Goal: Task Accomplishment & Management: Use online tool/utility

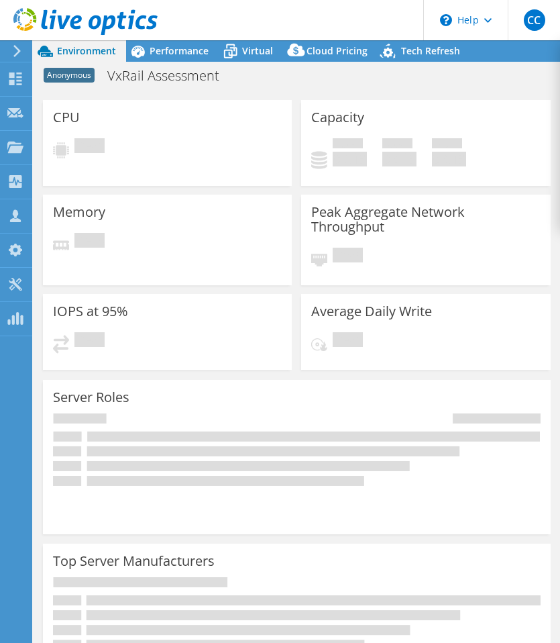
select select "USD"
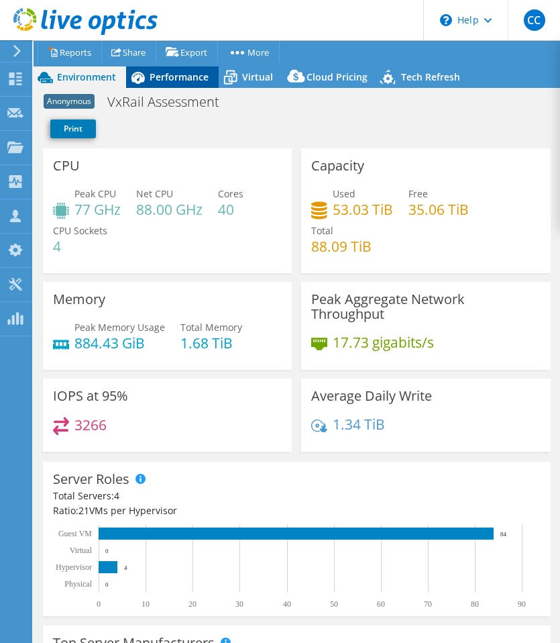
click at [181, 70] on span "Performance" at bounding box center [179, 76] width 59 height 13
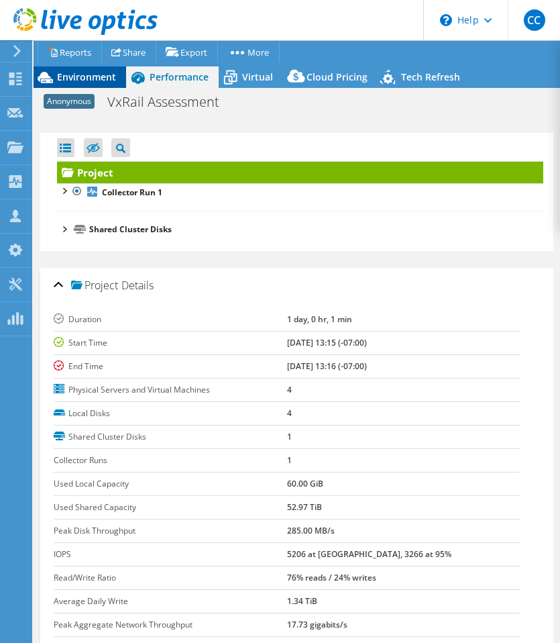
click at [103, 78] on span "Environment" at bounding box center [86, 76] width 59 height 13
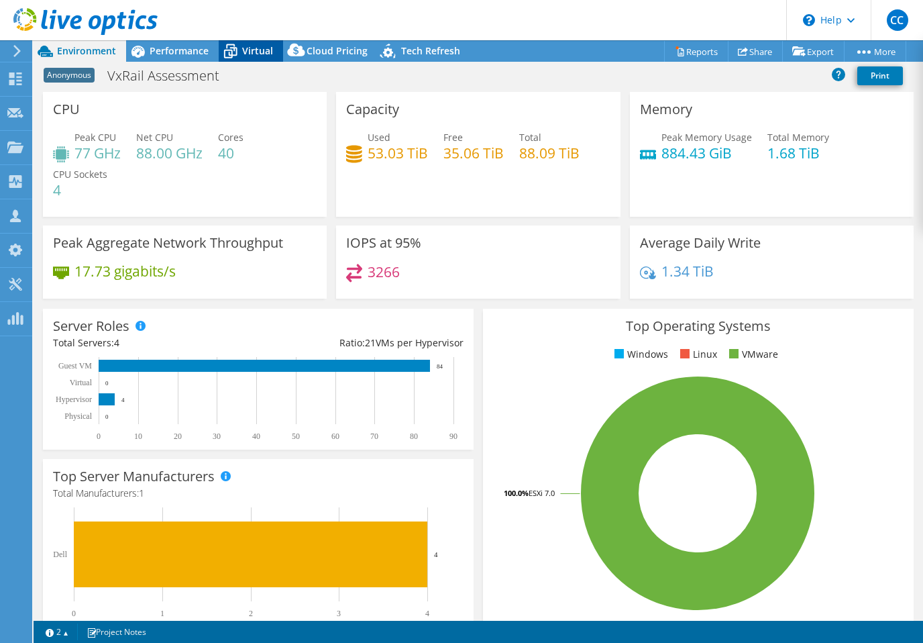
click at [259, 58] on div "Virtual" at bounding box center [251, 50] width 64 height 21
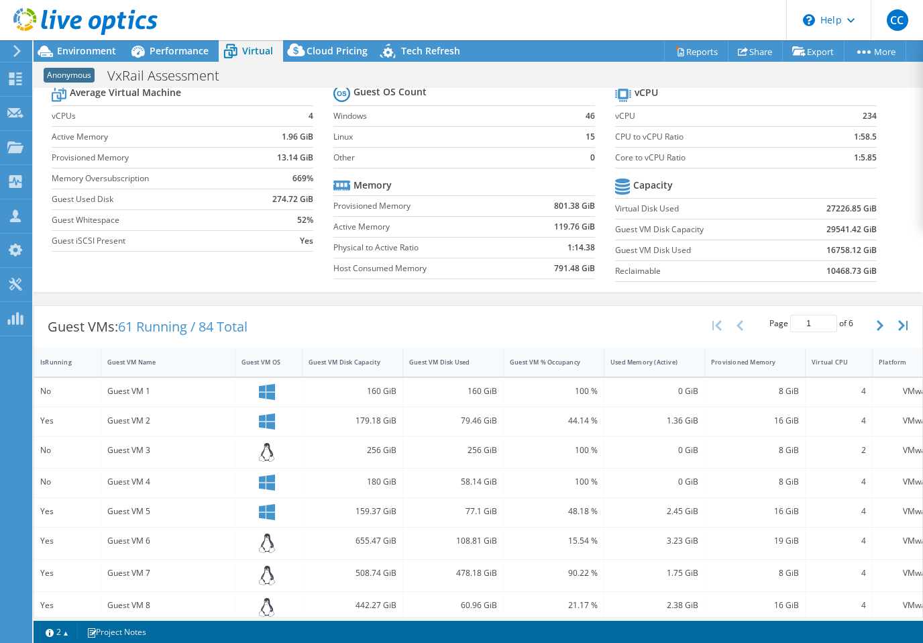
scroll to position [49, 0]
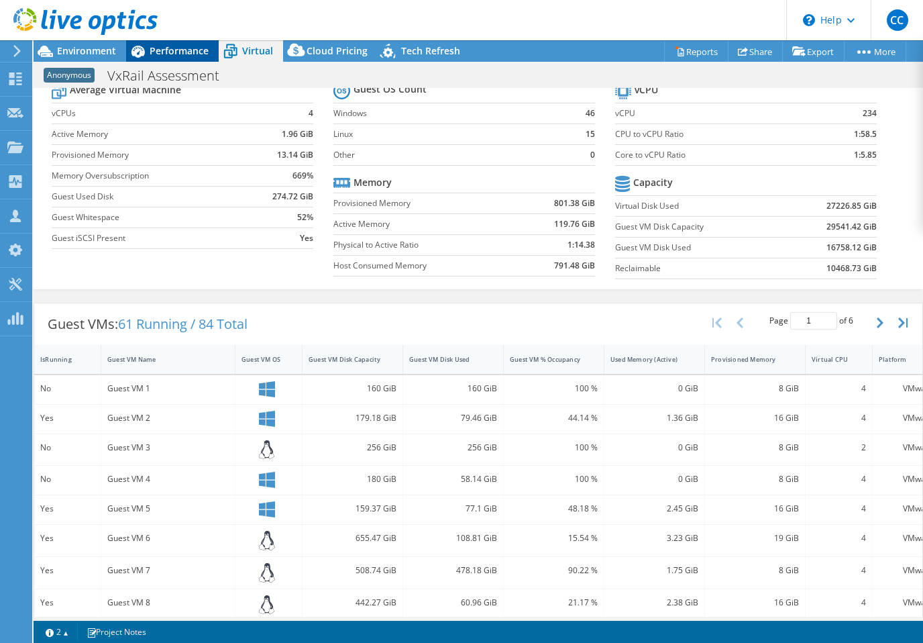
click at [181, 50] on span "Performance" at bounding box center [179, 50] width 59 height 13
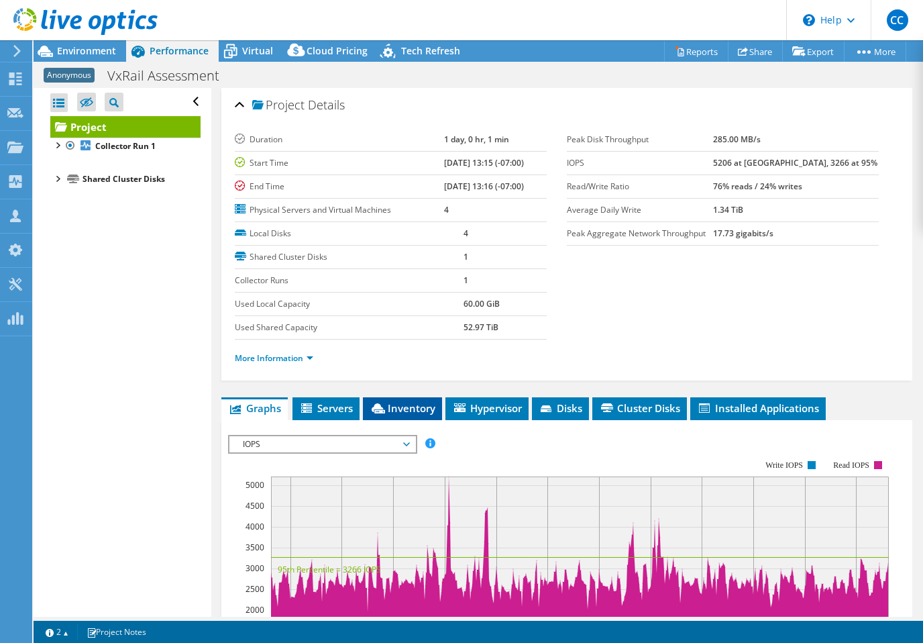
click at [418, 402] on span "Inventory" at bounding box center [403, 407] width 66 height 13
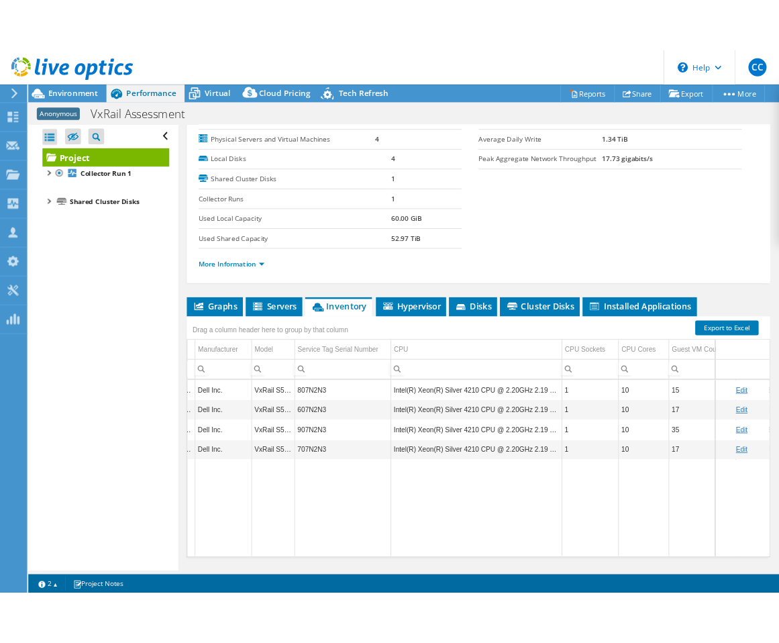
scroll to position [0, 326]
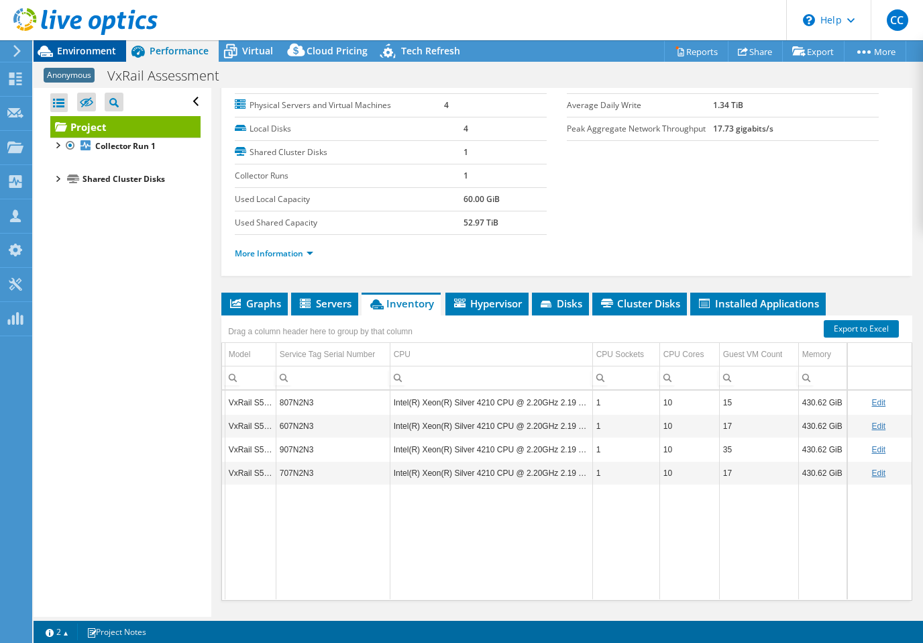
click at [79, 46] on span "Environment" at bounding box center [86, 50] width 59 height 13
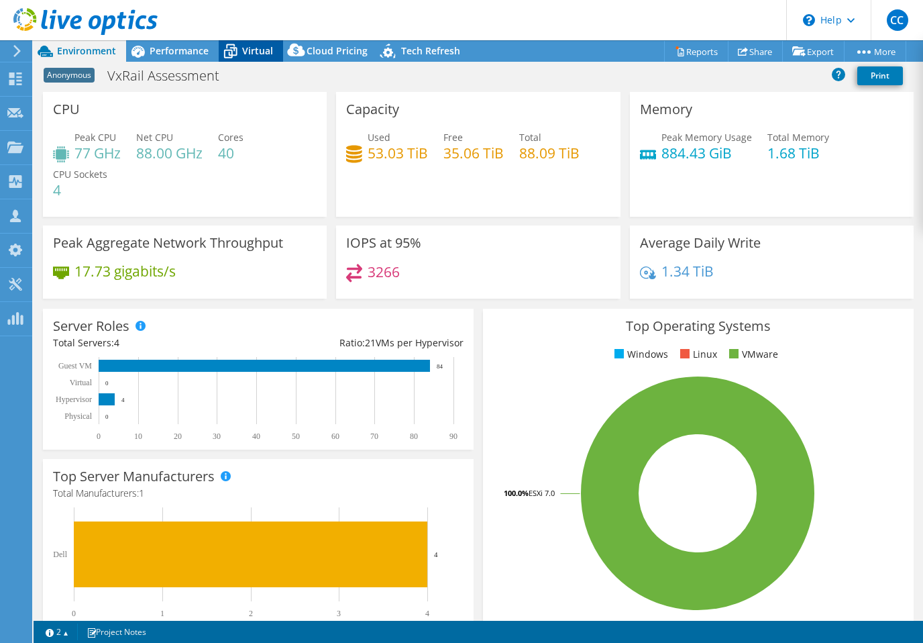
click at [257, 45] on span "Virtual" at bounding box center [257, 50] width 31 height 13
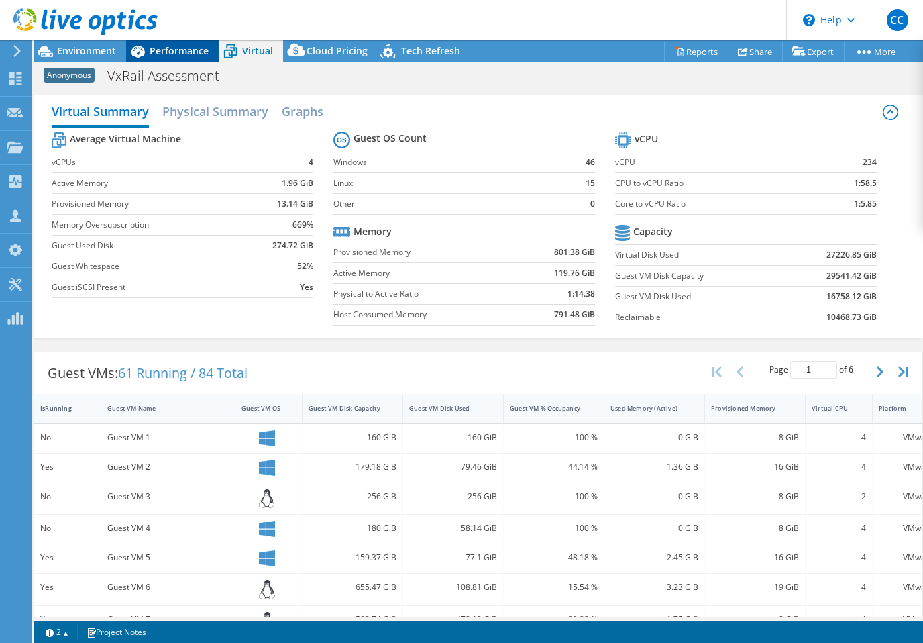
click at [201, 51] on span "Performance" at bounding box center [179, 50] width 59 height 13
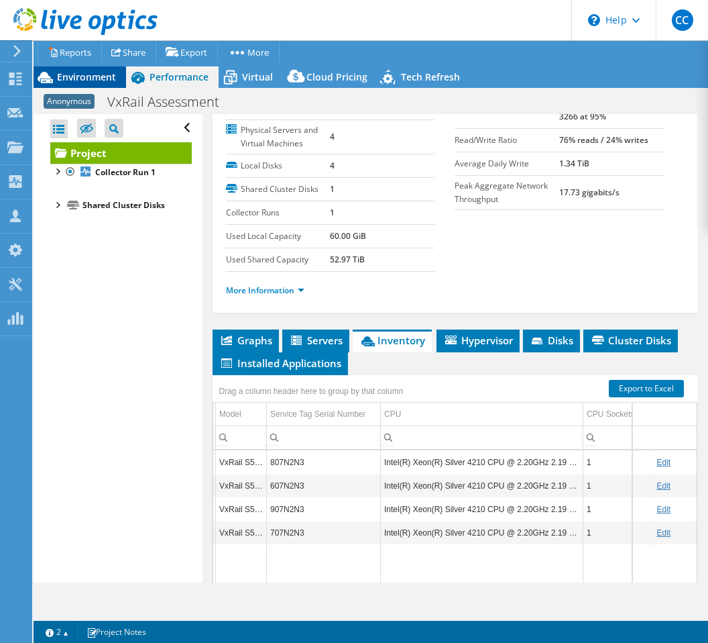
click at [107, 82] on span "Environment" at bounding box center [86, 76] width 59 height 13
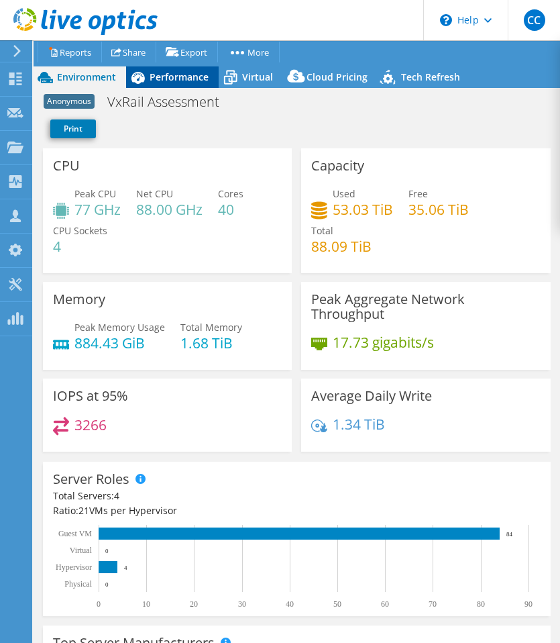
click at [137, 81] on icon at bounding box center [137, 78] width 13 height 12
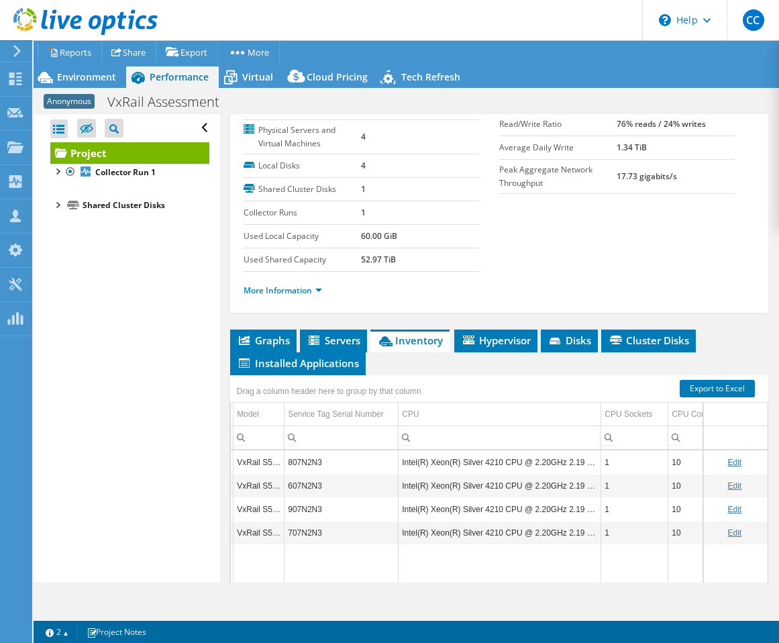
click at [559, 459] on link "Edit" at bounding box center [734, 461] width 14 height 9
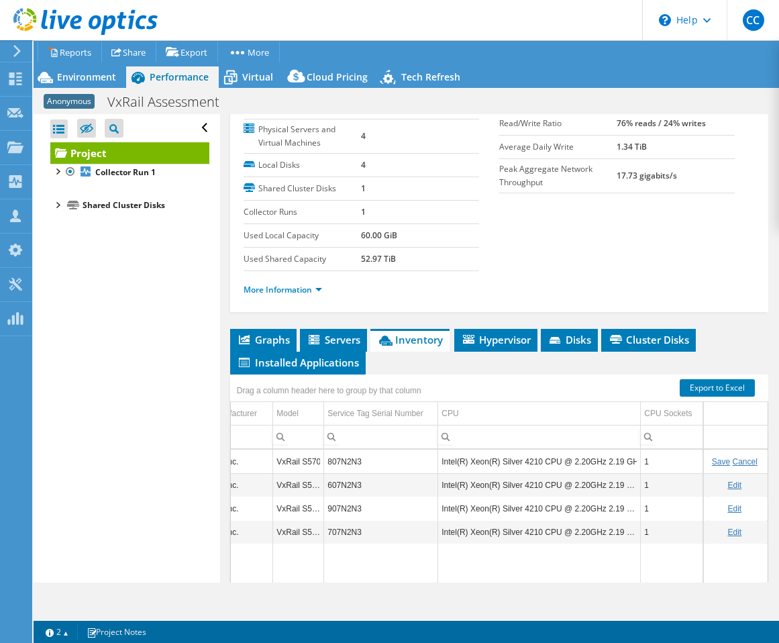
scroll to position [0, 301]
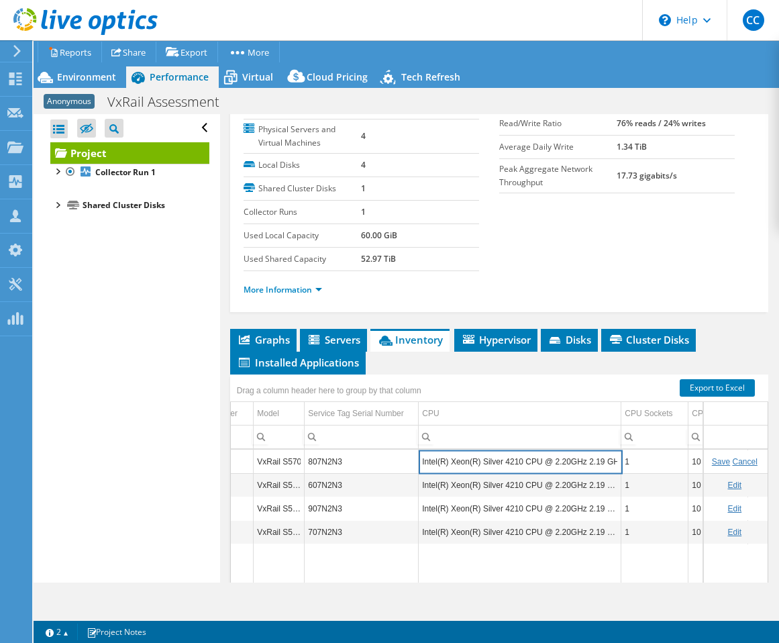
drag, startPoint x: 451, startPoint y: 460, endPoint x: 517, endPoint y: 457, distance: 65.8
click at [517, 457] on input "Intel(R) Xeon(R) Silver 4210 CPU @ 2.20GHz 2.19 GHz" at bounding box center [520, 461] width 202 height 17
drag, startPoint x: 518, startPoint y: 457, endPoint x: 415, endPoint y: 462, distance: 103.4
click at [415, 462] on tr "Server 1 Hypervisor VMware ESXi 7.0.3 build-20328353 Dell Inc. VxRail S570 807N…" at bounding box center [432, 460] width 1015 height 23
